Goal: Task Accomplishment & Management: Manage account settings

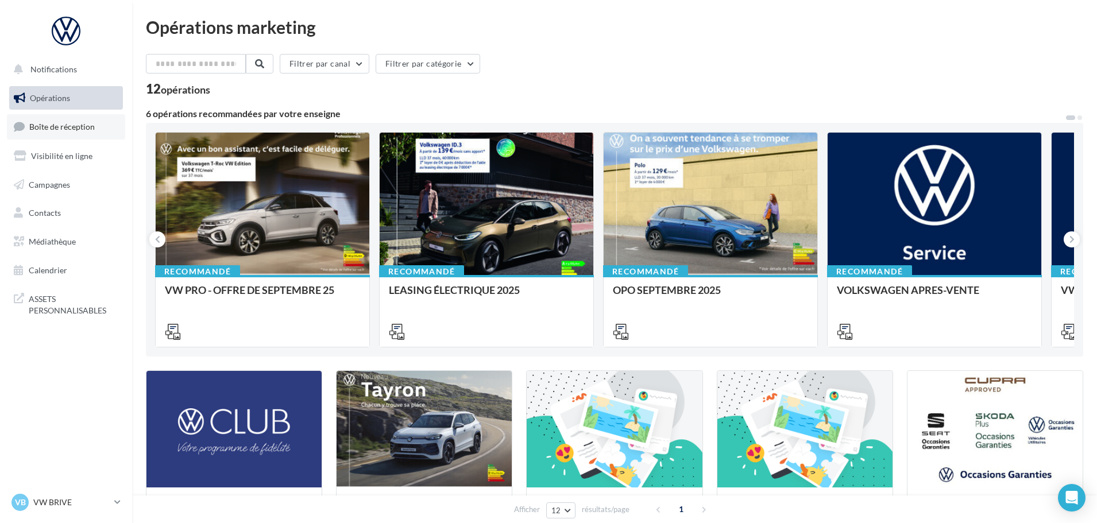
click at [59, 127] on span "Boîte de réception" at bounding box center [61, 127] width 65 height 10
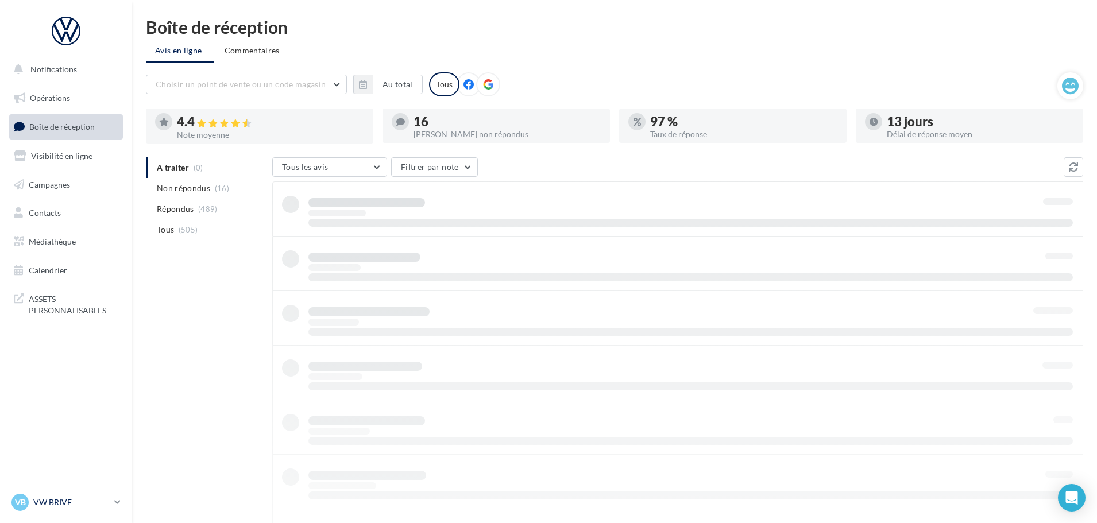
click at [99, 503] on p "VW BRIVE" at bounding box center [71, 502] width 76 height 11
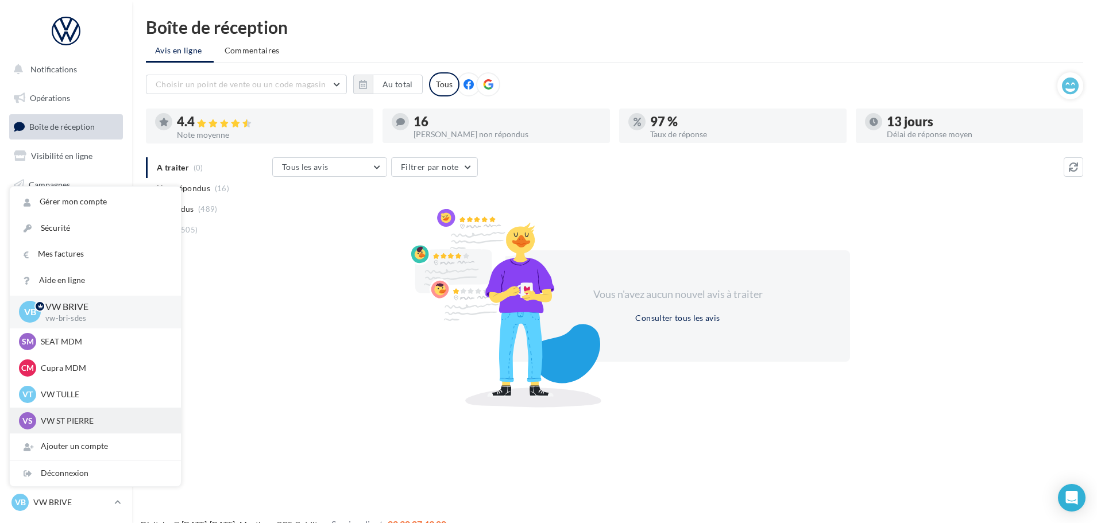
click at [92, 420] on p "VW ST PIERRE" at bounding box center [104, 420] width 126 height 11
